Goal: Check status: Check status

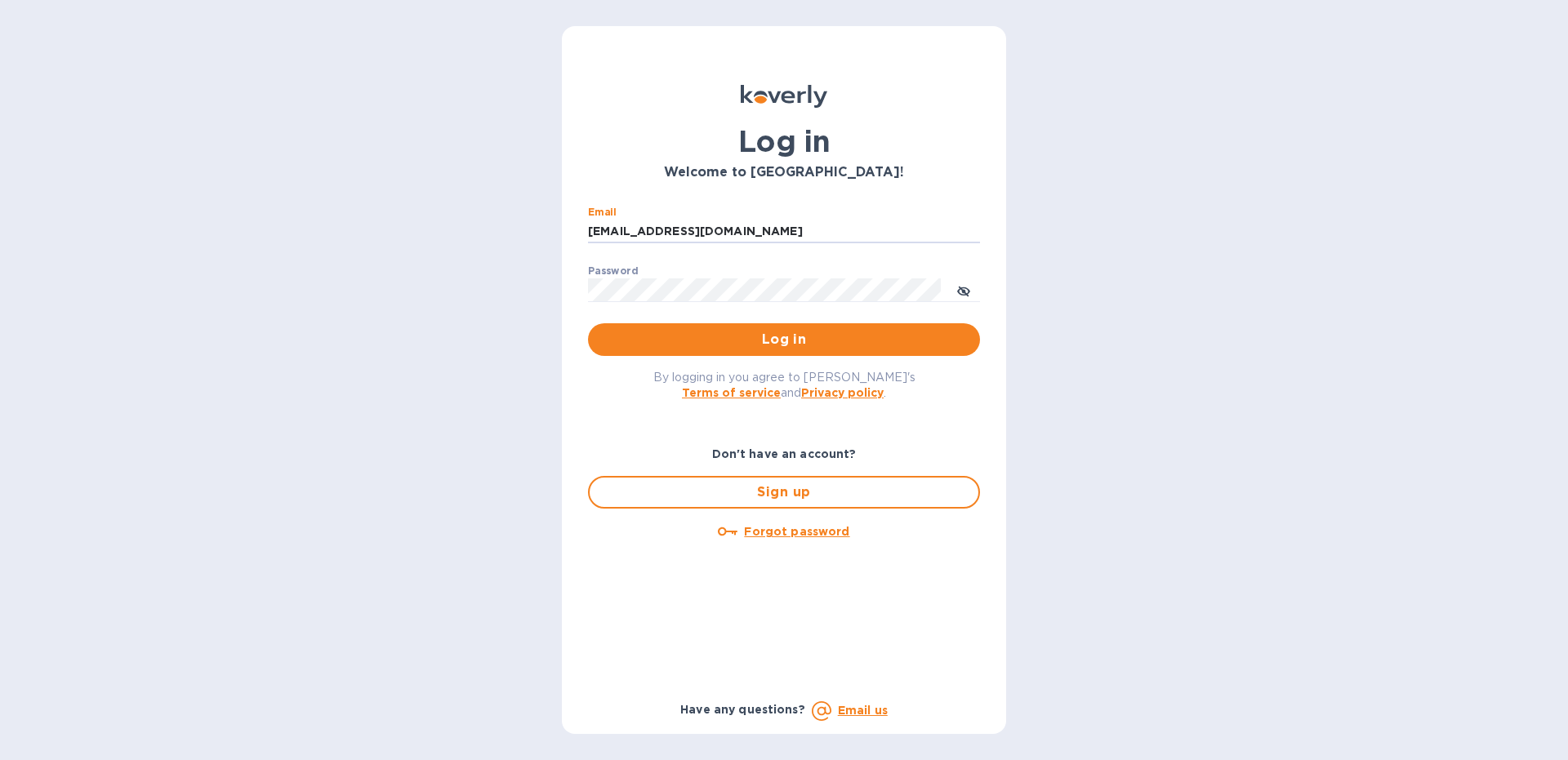
type input "[EMAIL_ADDRESS][DOMAIN_NAME]"
click at [588, 324] on button "Log in" at bounding box center [784, 340] width 392 height 33
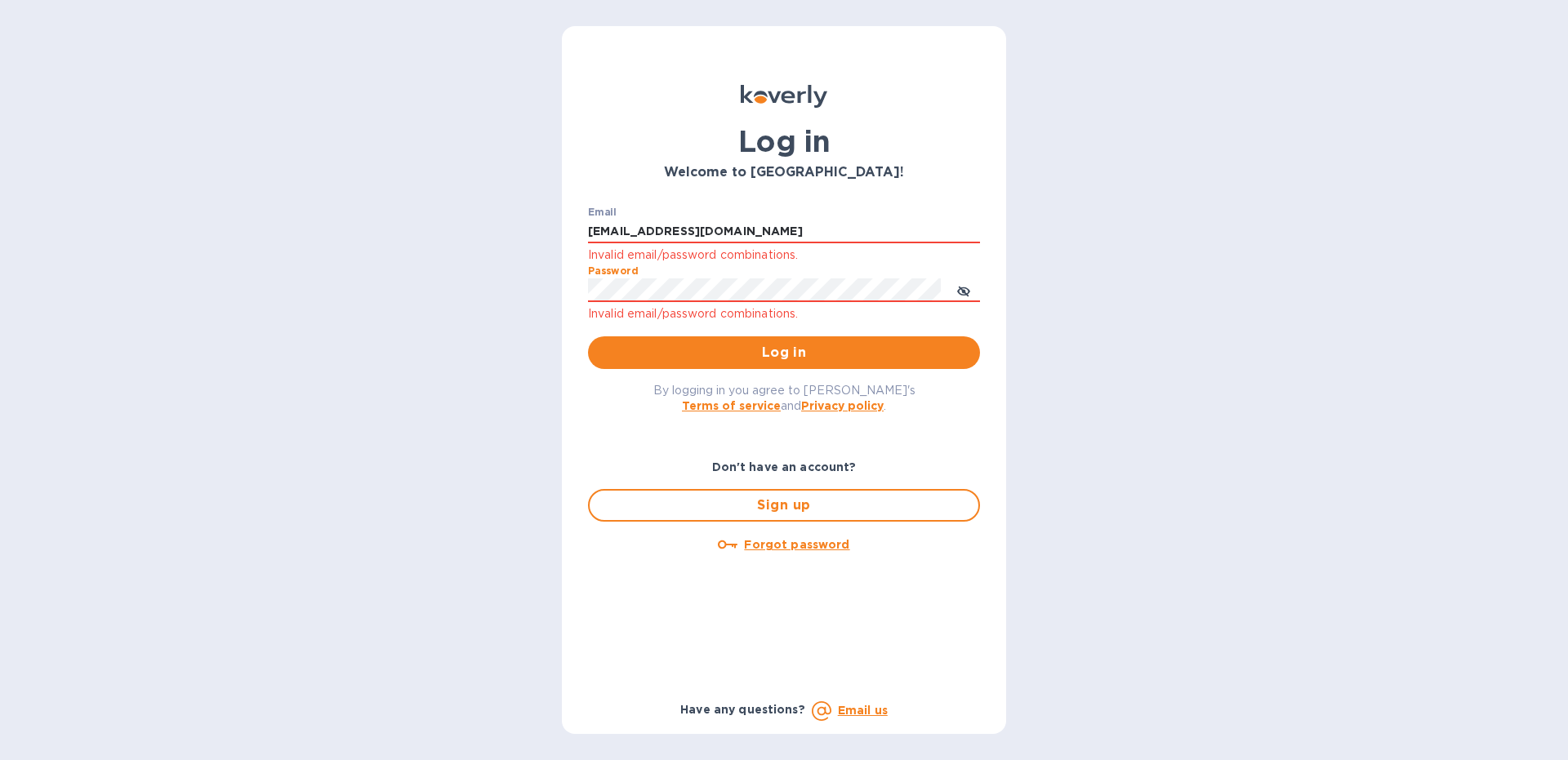
click at [588, 337] on button "Log in" at bounding box center [784, 353] width 392 height 33
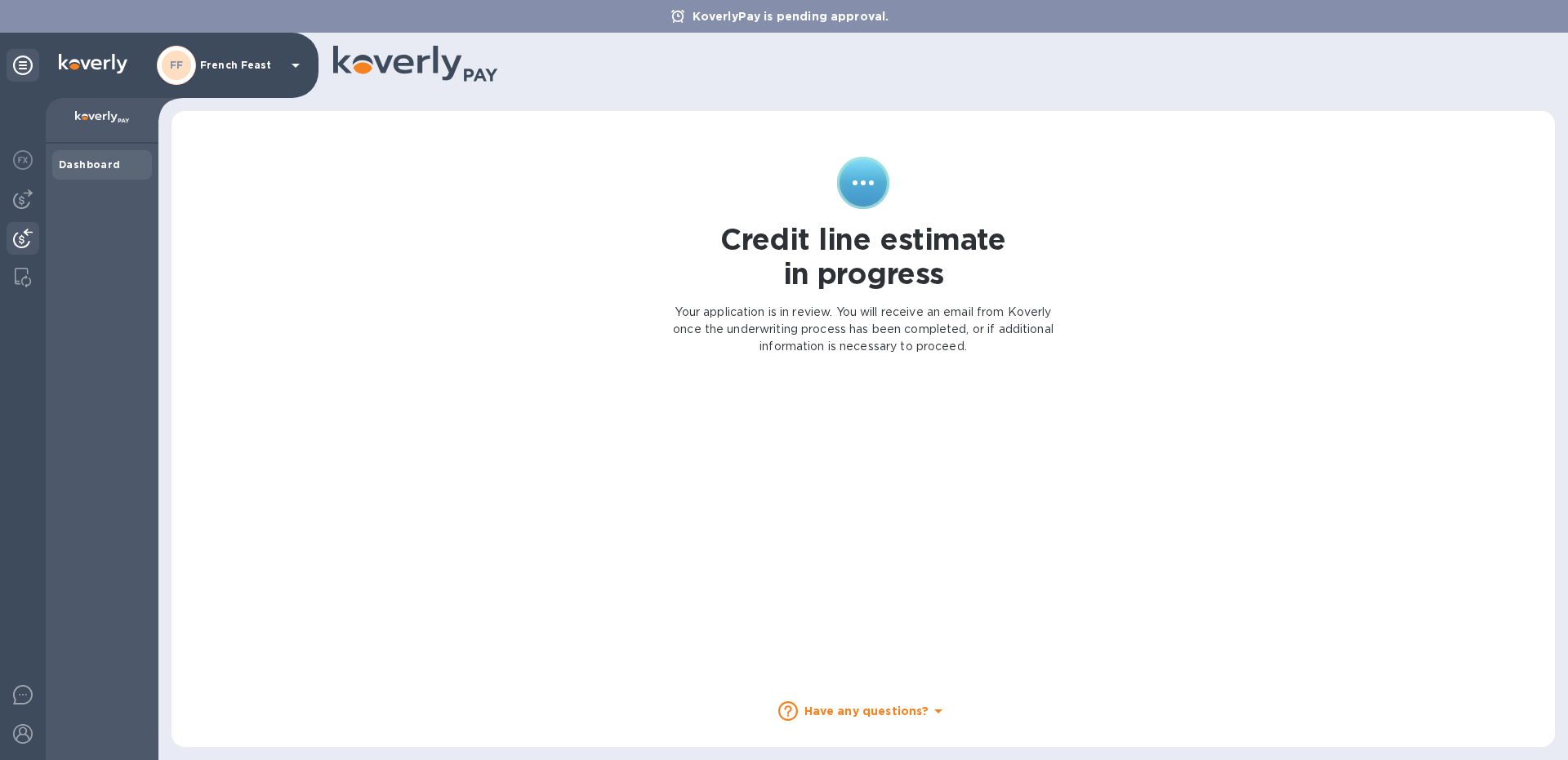
click at [16, 246] on img at bounding box center [22, 238] width 20 height 20
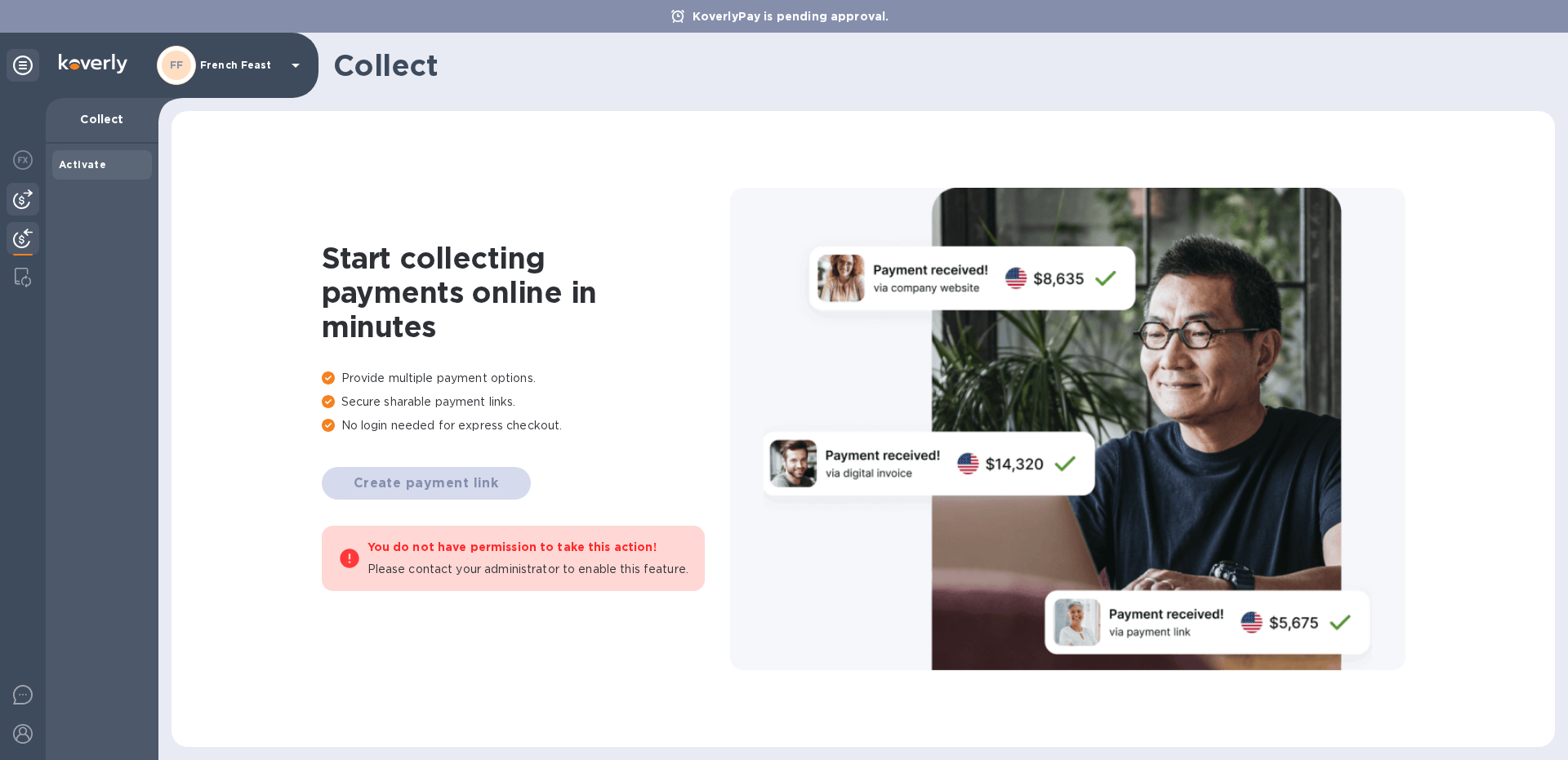
click at [34, 204] on div at bounding box center [23, 200] width 33 height 33
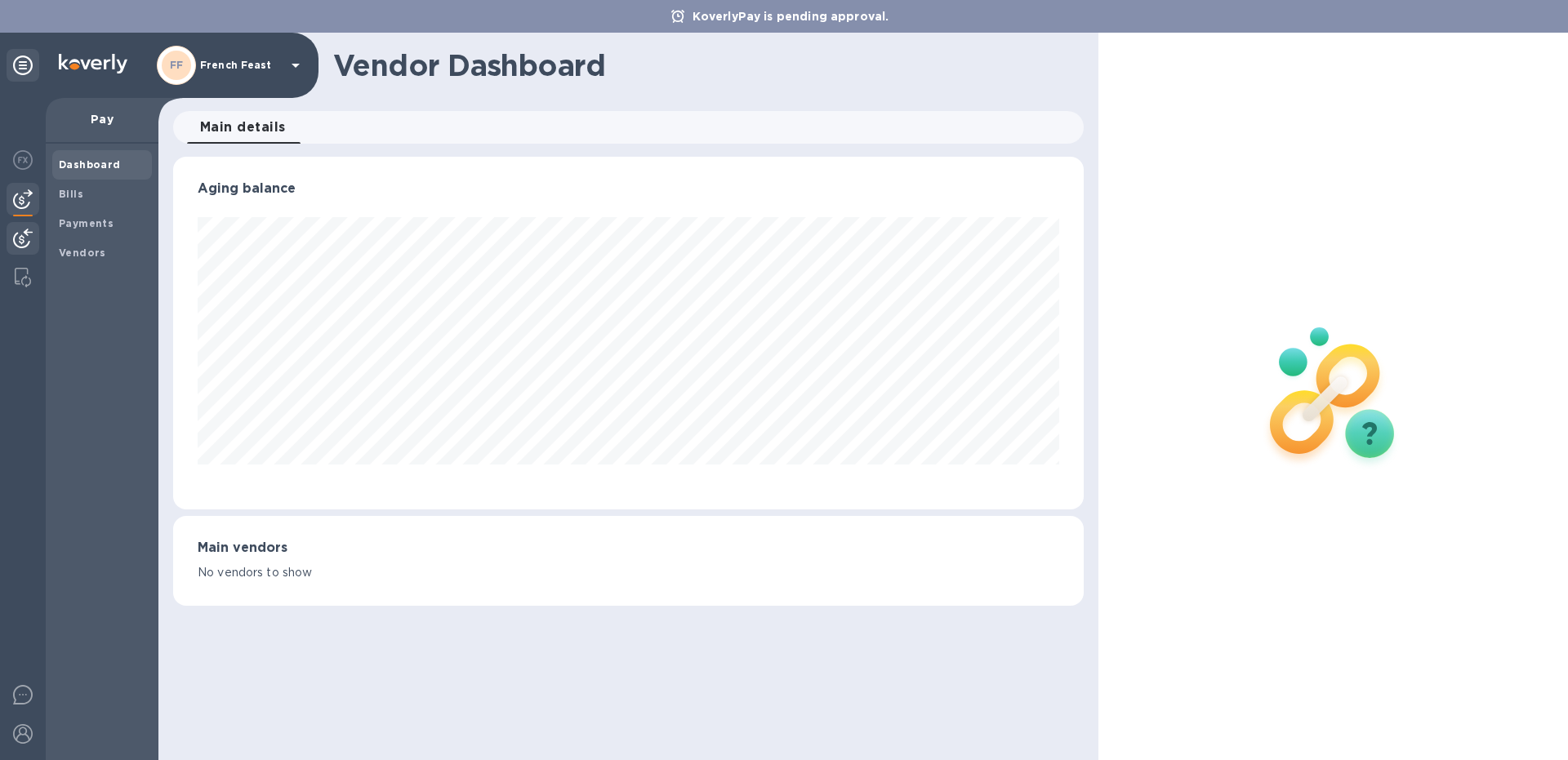
scroll to position [353, 910]
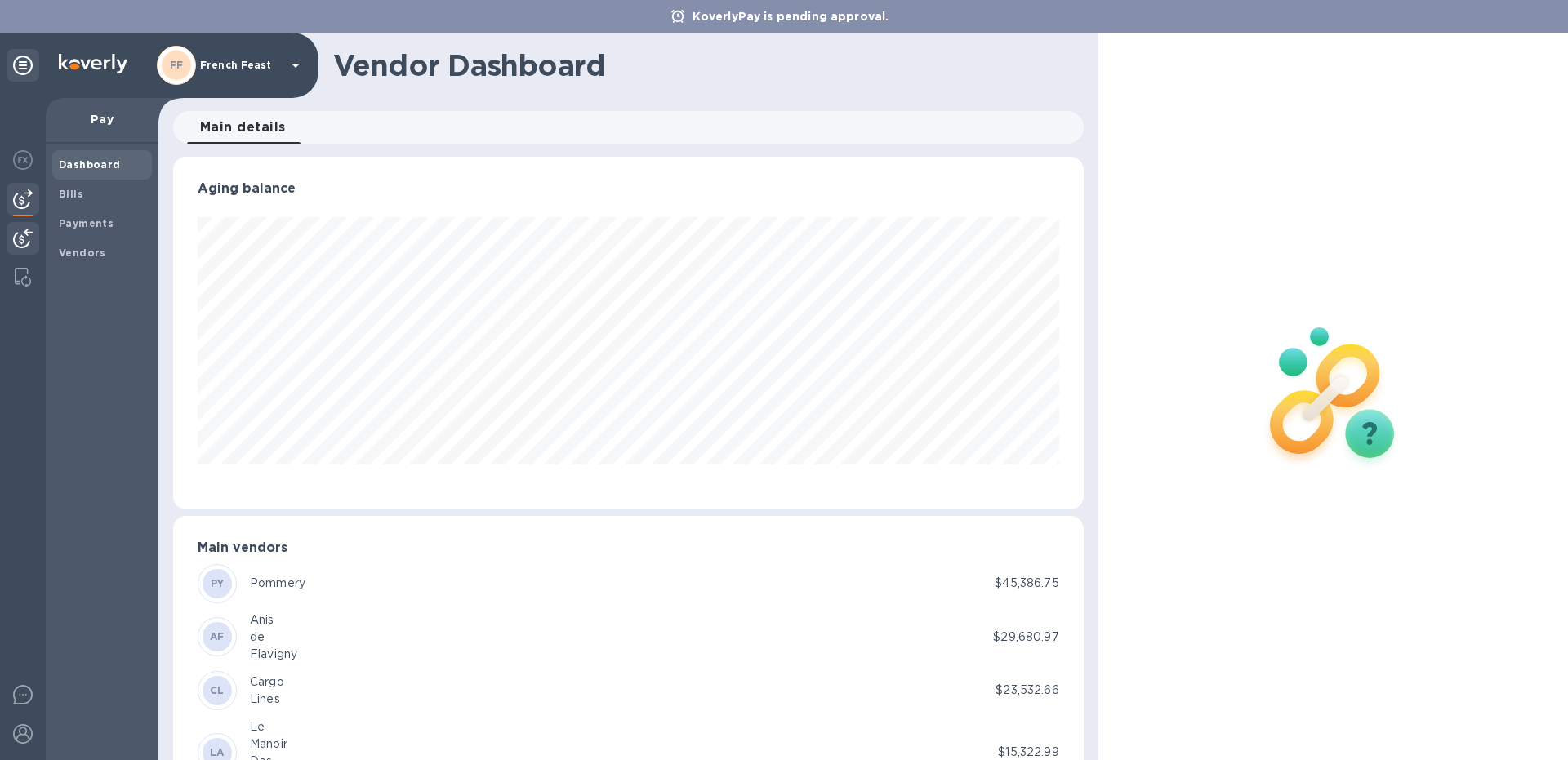
click at [8, 245] on div at bounding box center [23, 240] width 33 height 36
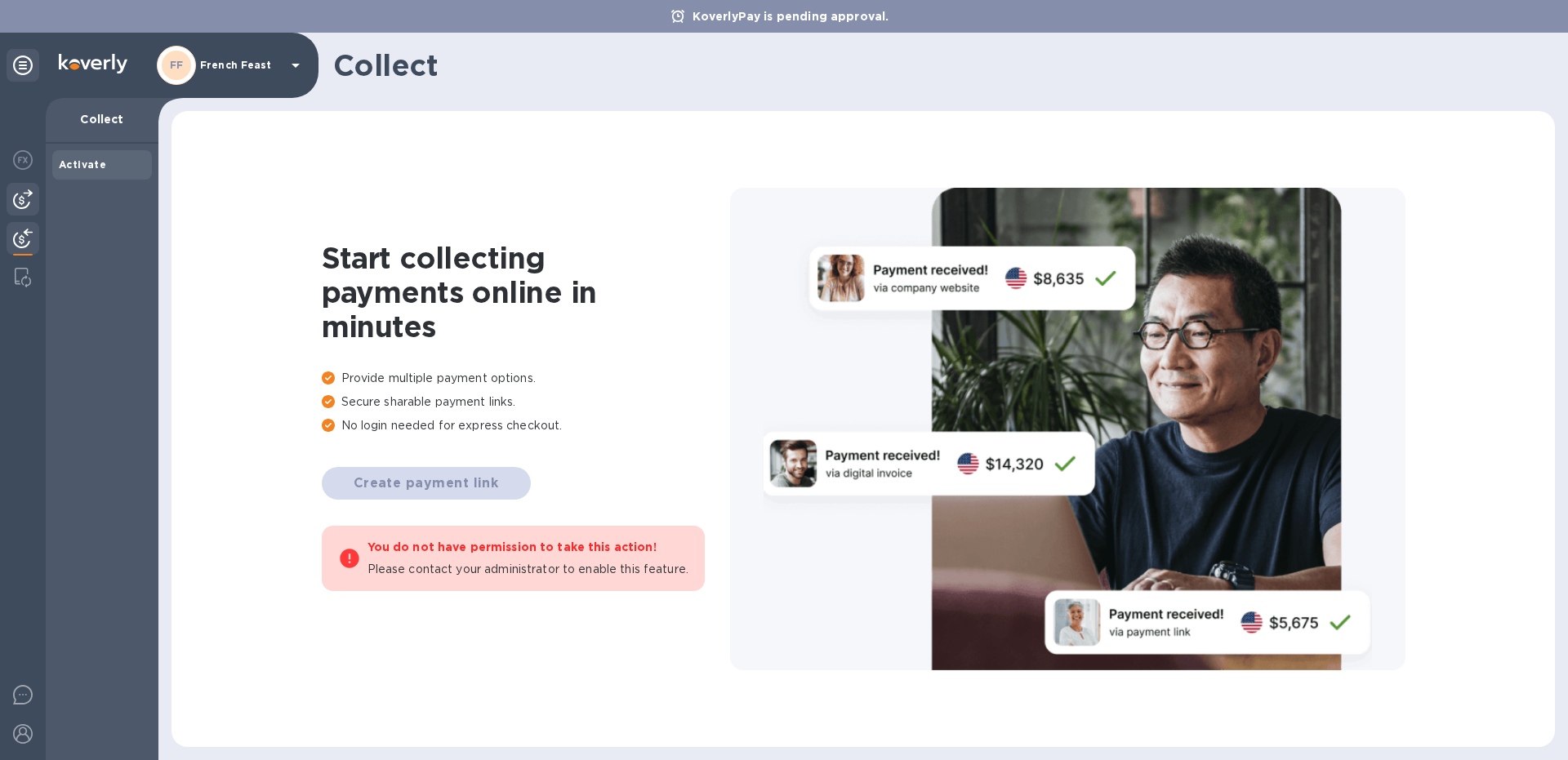
click at [21, 210] on div at bounding box center [23, 200] width 33 height 33
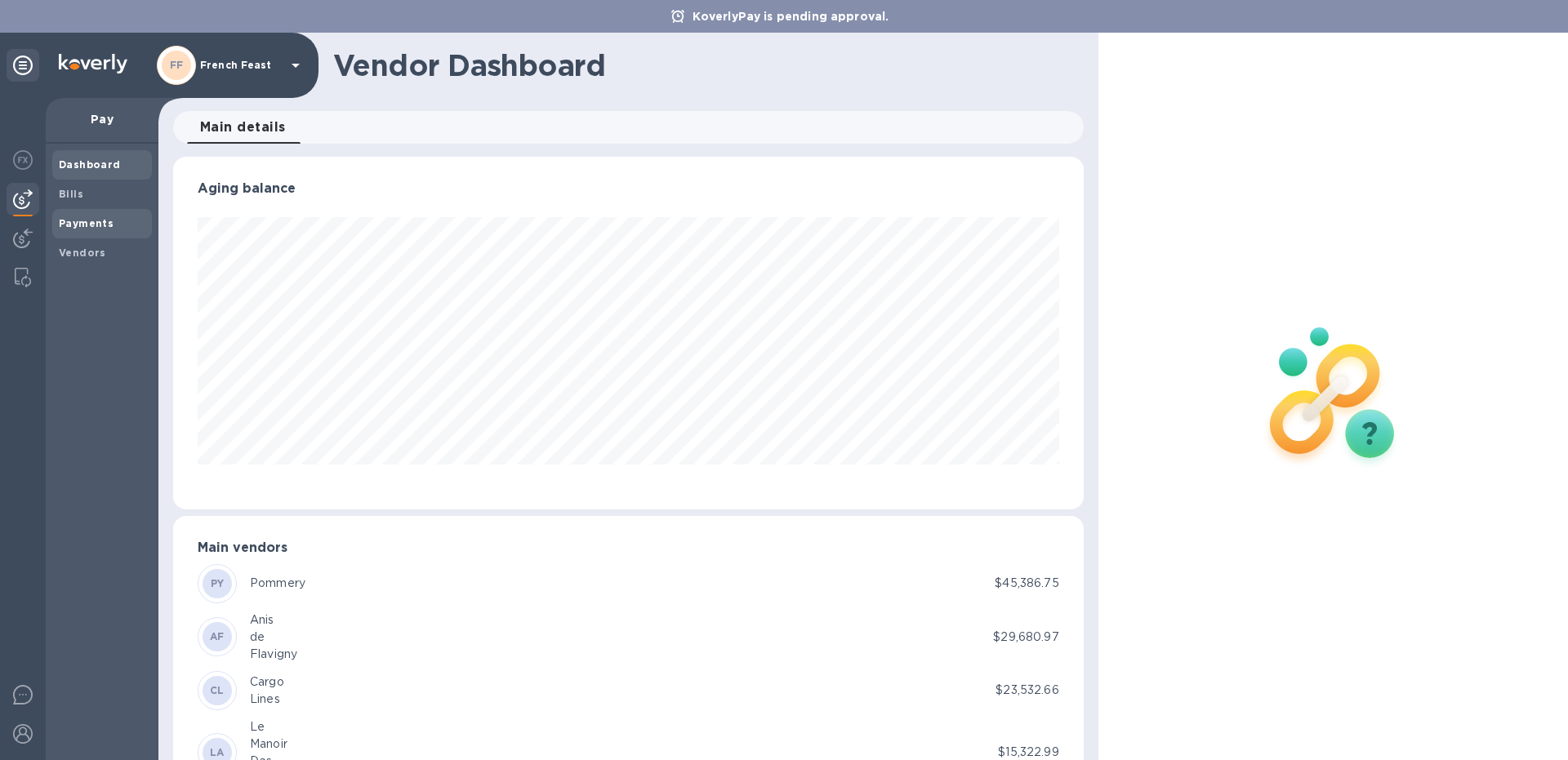
scroll to position [353, 910]
click at [89, 221] on b "Payments" at bounding box center [86, 223] width 55 height 12
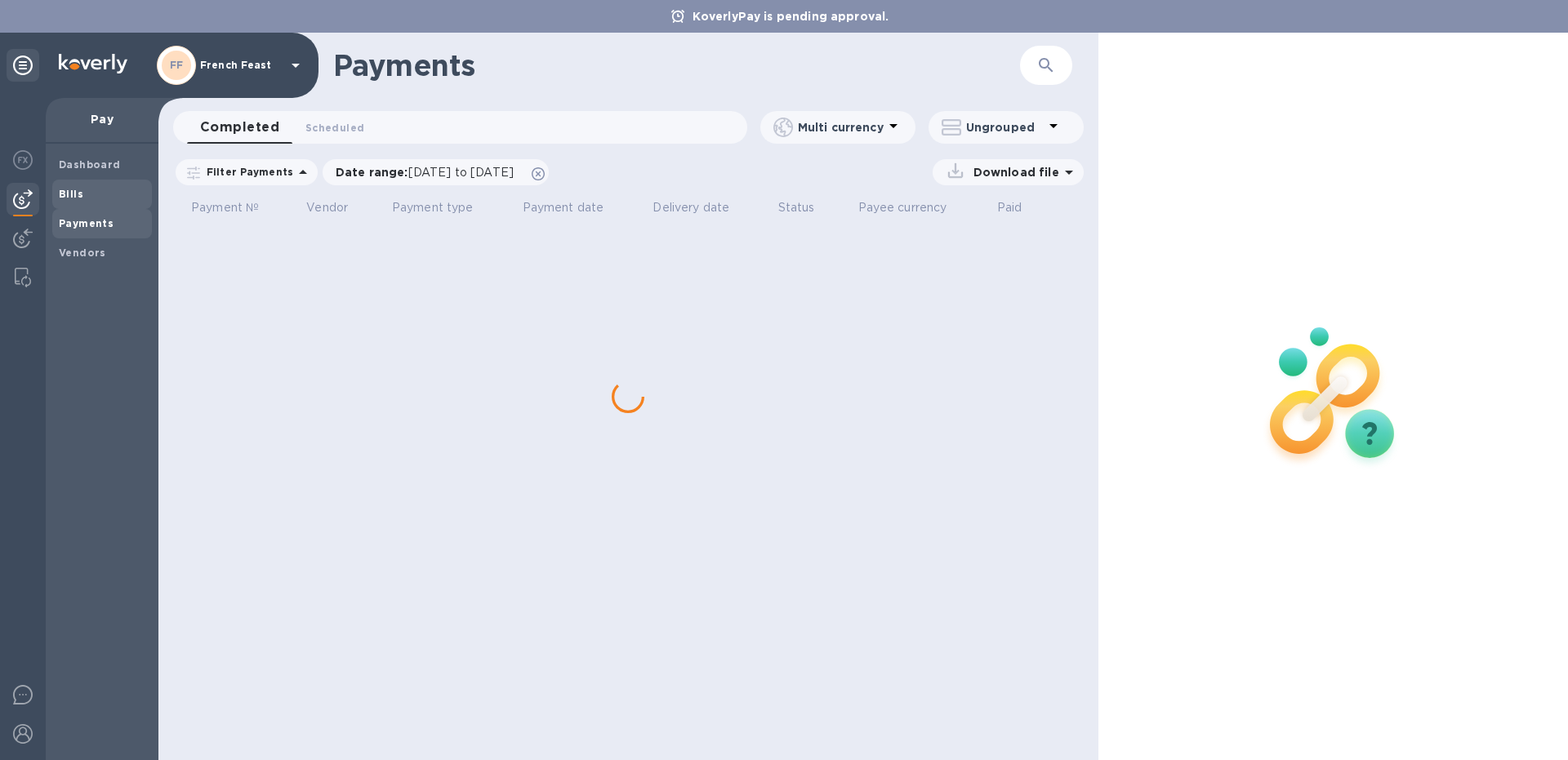
click at [71, 195] on b "Bills" at bounding box center [71, 194] width 24 height 12
